Goal: Check status: Check status

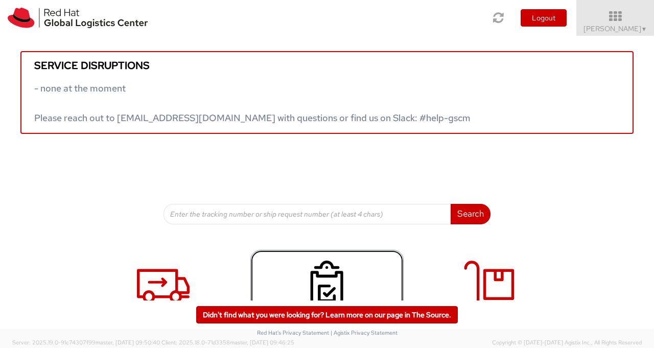
click at [319, 277] on icon at bounding box center [326, 286] width 53 height 51
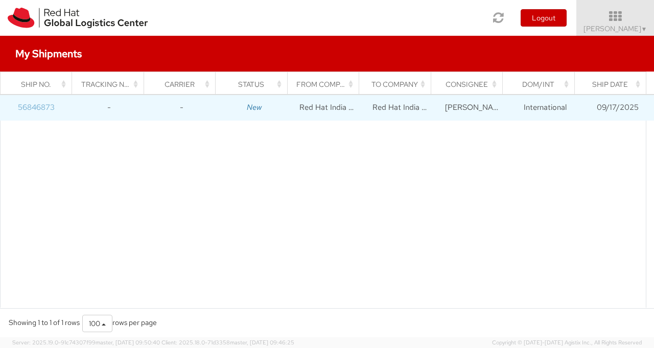
click at [44, 106] on link "56846873" at bounding box center [36, 107] width 37 height 10
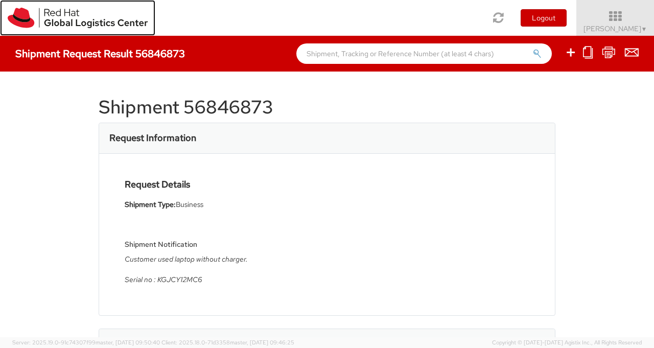
click at [58, 14] on img at bounding box center [78, 18] width 140 height 20
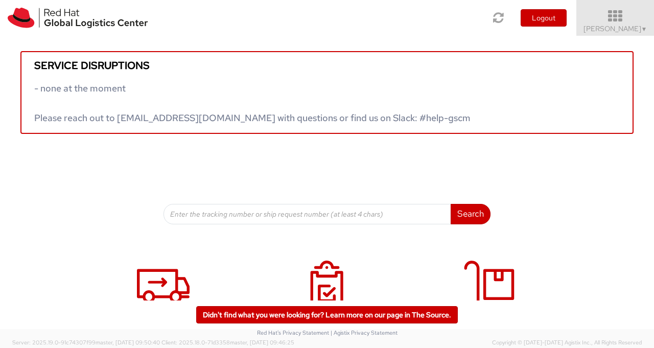
click at [615, 20] on icon at bounding box center [615, 16] width 89 height 14
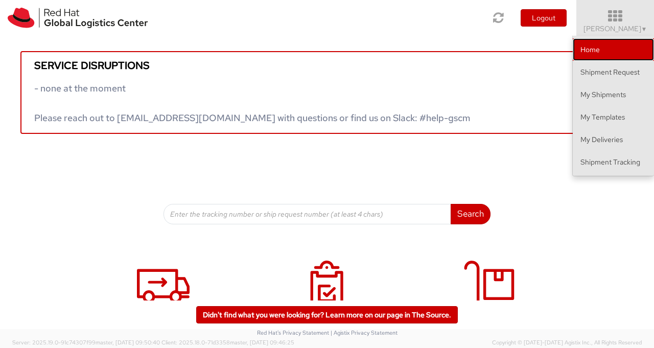
click at [597, 60] on link "Home" at bounding box center [613, 49] width 81 height 22
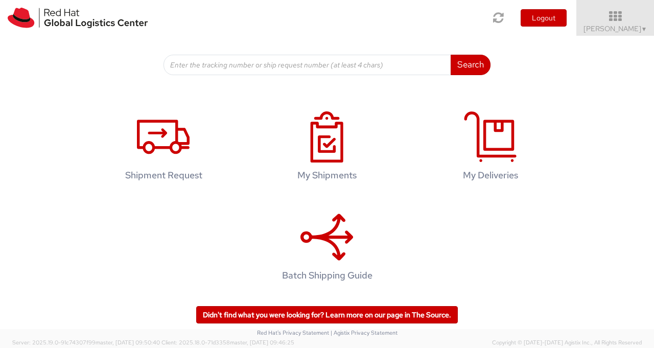
scroll to position [150, 0]
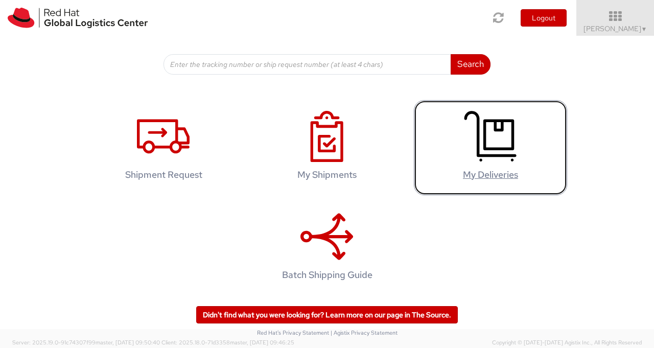
click at [489, 141] on icon at bounding box center [490, 136] width 53 height 51
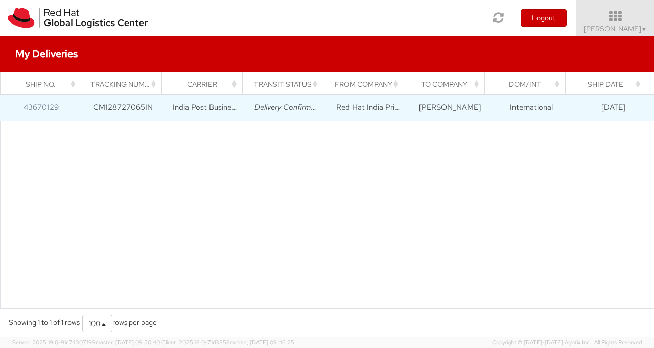
click at [137, 109] on td "CM128727065IN" at bounding box center [123, 108] width 82 height 26
click at [187, 111] on td "India Post Business Parcel" at bounding box center [204, 108] width 82 height 26
drag, startPoint x: 589, startPoint y: 108, endPoint x: 632, endPoint y: 113, distance: 43.3
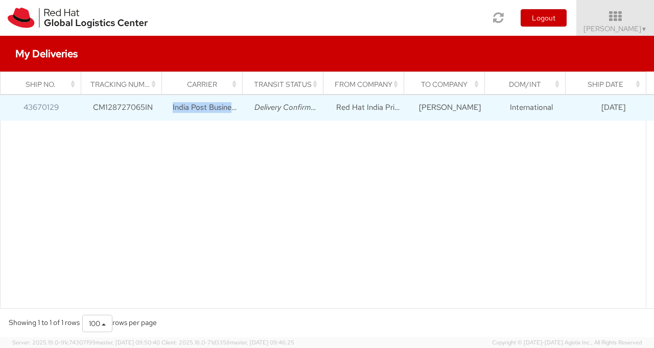
click at [632, 113] on td "10/10/2022" at bounding box center [613, 108] width 82 height 26
click at [383, 96] on td "Red Hat India Private Limited" at bounding box center [368, 108] width 82 height 26
click at [272, 104] on icon "Delivery Confirmation" at bounding box center [291, 107] width 74 height 10
click at [198, 107] on td "India Post Business Parcel" at bounding box center [204, 108] width 82 height 26
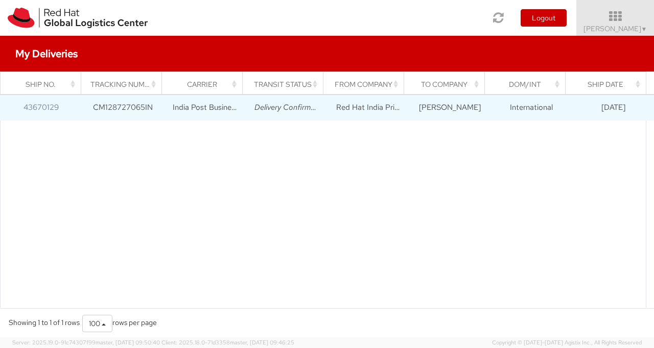
click at [127, 109] on td "CM128727065IN" at bounding box center [123, 108] width 82 height 26
click at [40, 110] on link "43670129" at bounding box center [40, 107] width 35 height 10
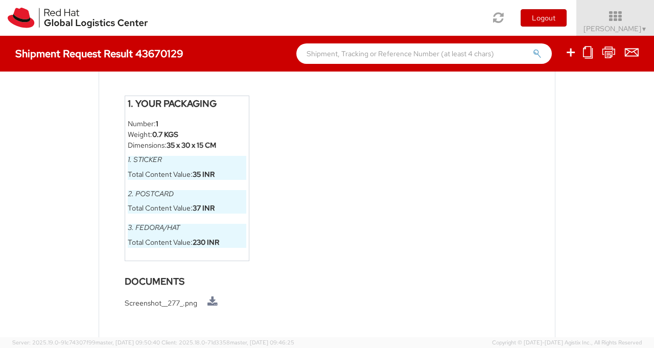
scroll to position [581, 0]
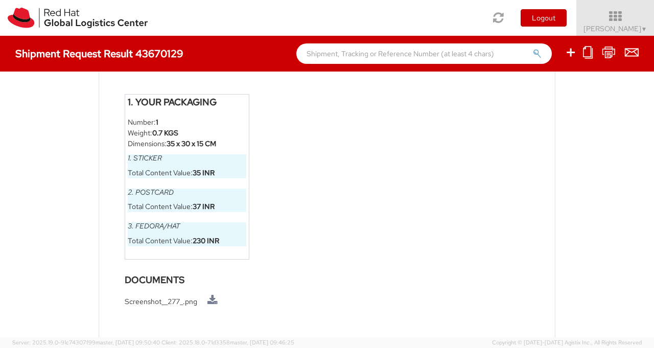
click at [612, 227] on div "Shipment 43670129 Request Information Request Details Mode LTL Shipment Type: B…" at bounding box center [327, 205] width 654 height 266
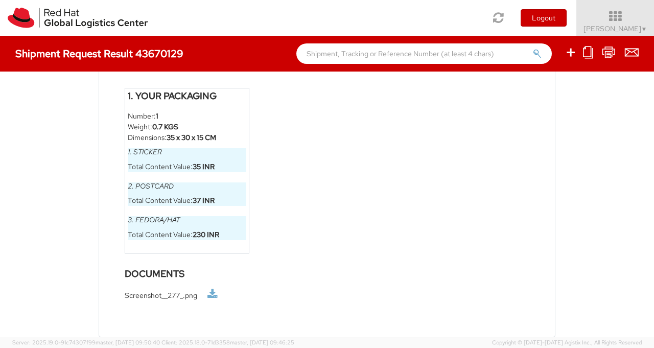
click at [210, 295] on link at bounding box center [212, 294] width 10 height 11
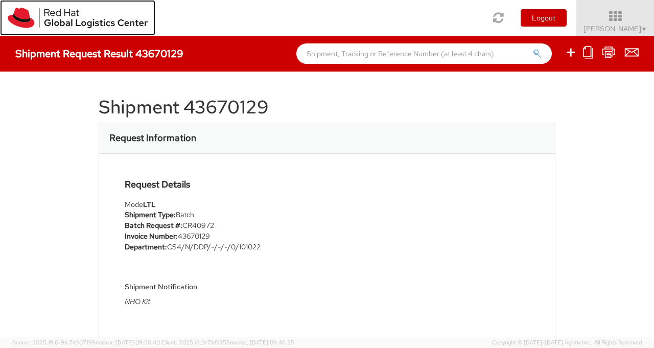
click at [41, 11] on img at bounding box center [78, 18] width 140 height 20
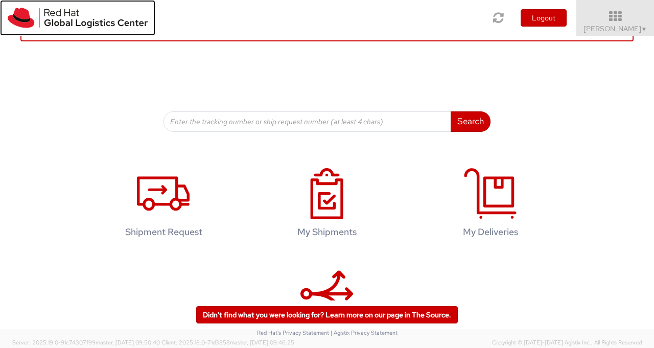
scroll to position [150, 0]
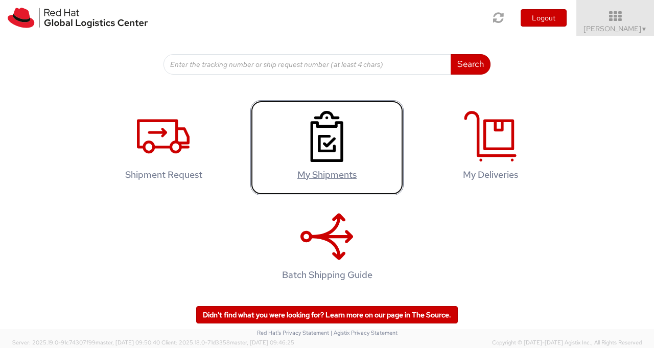
click at [327, 146] on icon at bounding box center [326, 136] width 53 height 51
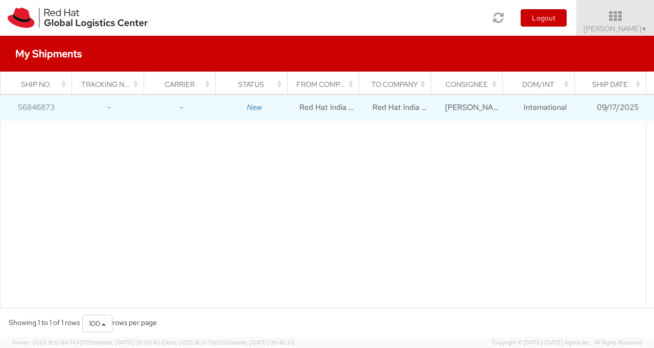
click at [36, 102] on td "56846873" at bounding box center [36, 108] width 73 height 26
click at [37, 104] on link "56846873" at bounding box center [36, 107] width 37 height 10
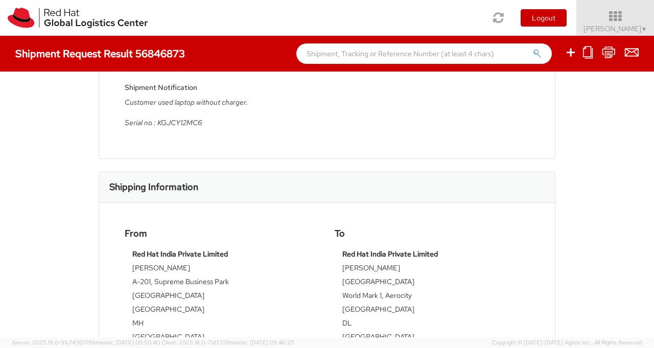
scroll to position [173, 0]
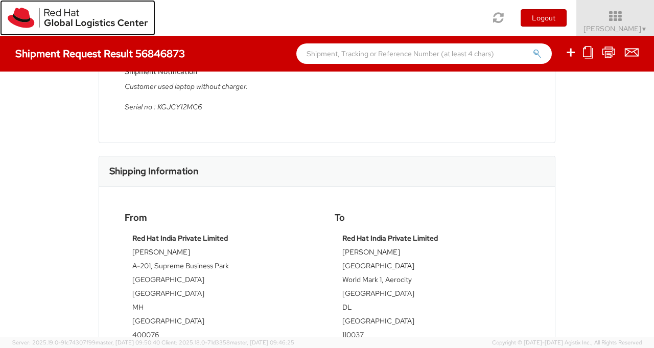
click at [58, 12] on img at bounding box center [78, 18] width 140 height 20
